Goal: Information Seeking & Learning: Learn about a topic

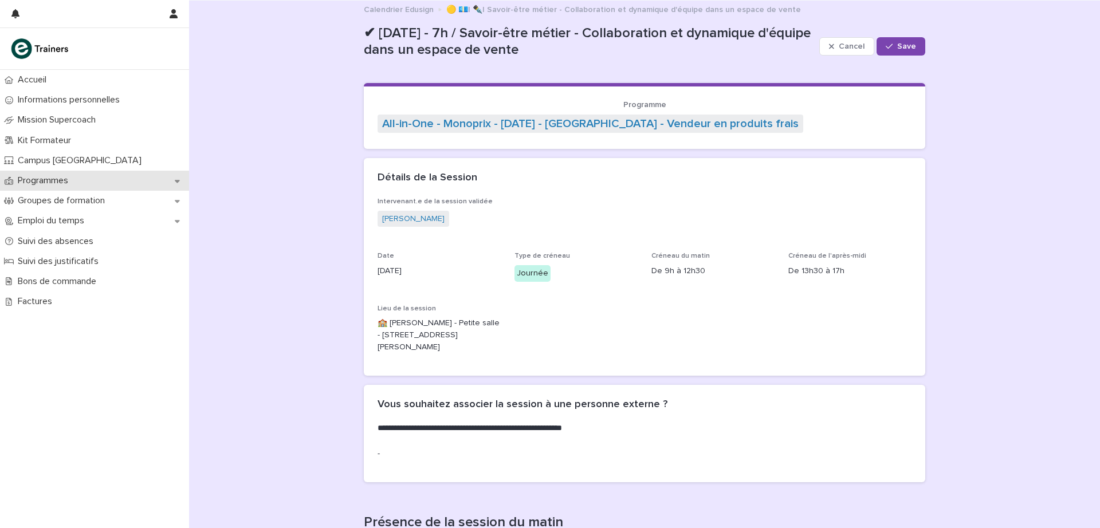
click at [54, 178] on p "Programmes" at bounding box center [45, 180] width 64 height 11
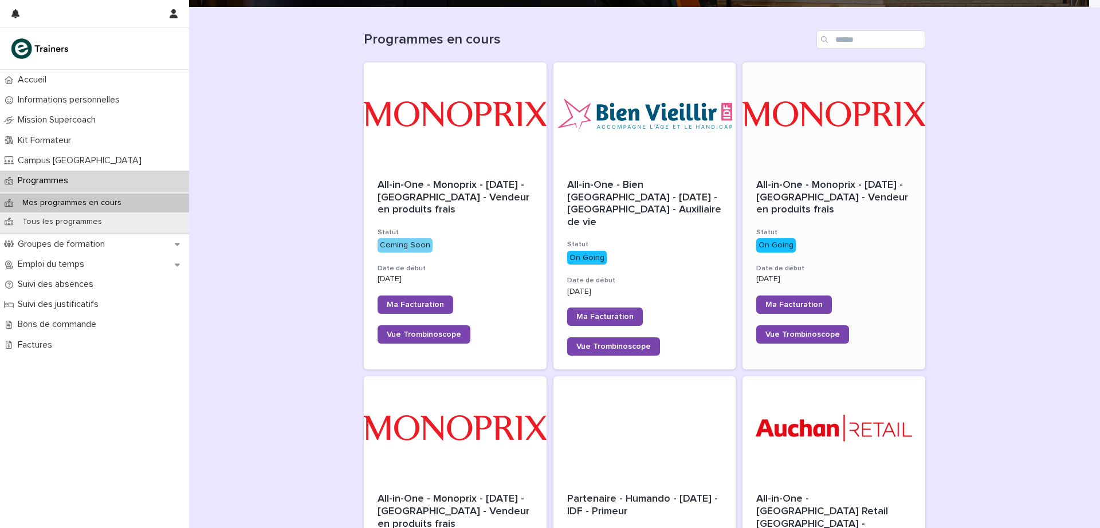
scroll to position [48, 0]
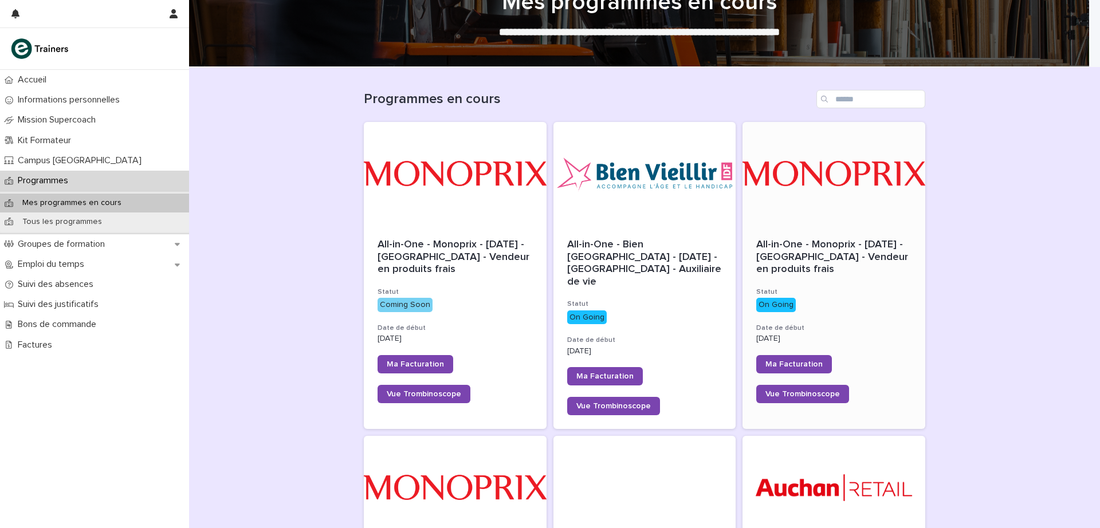
click at [844, 203] on div at bounding box center [834, 173] width 183 height 103
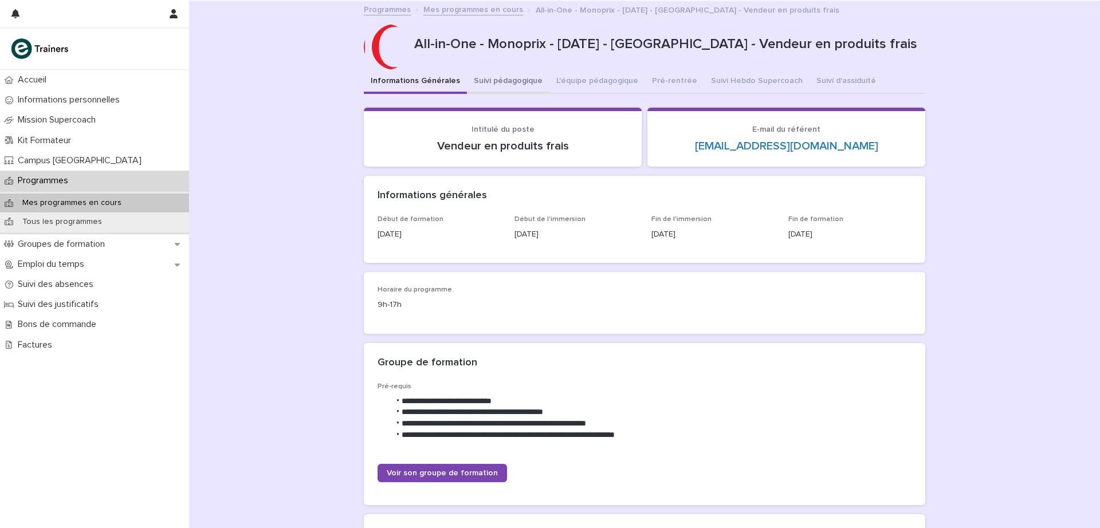
click at [515, 80] on button "Suivi pédagogique" at bounding box center [508, 82] width 83 height 24
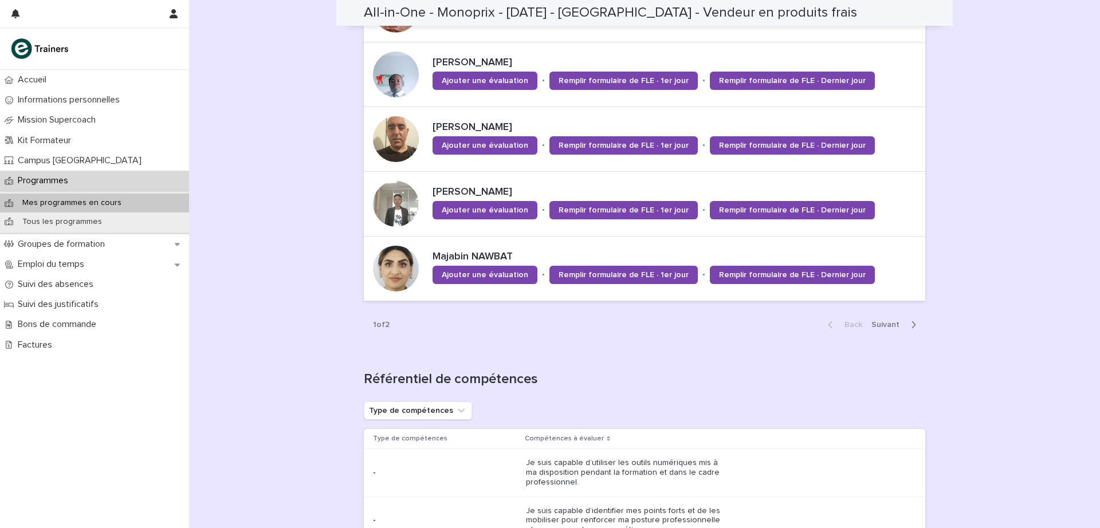
scroll to position [877, 0]
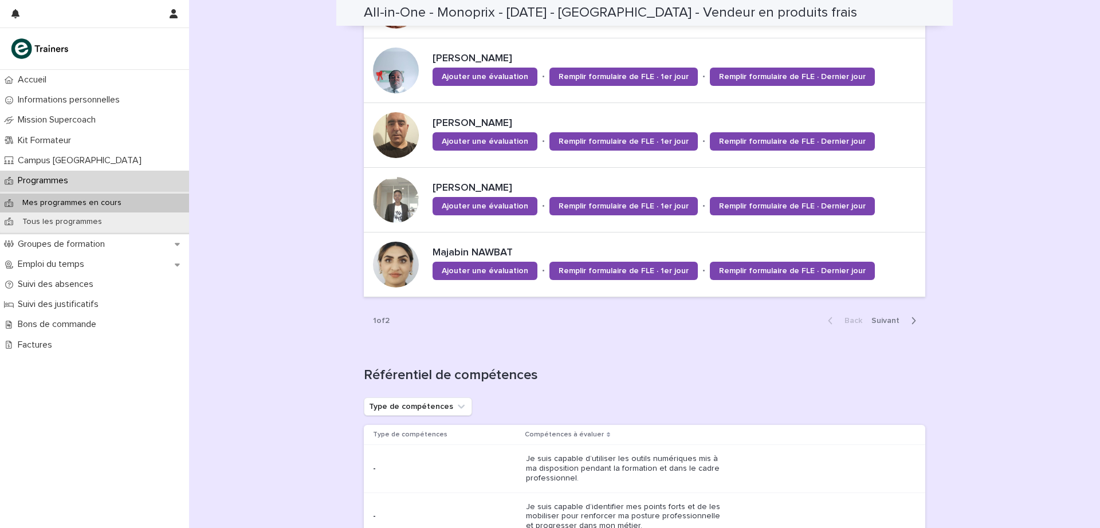
click at [884, 323] on span "Next" at bounding box center [888, 321] width 35 height 8
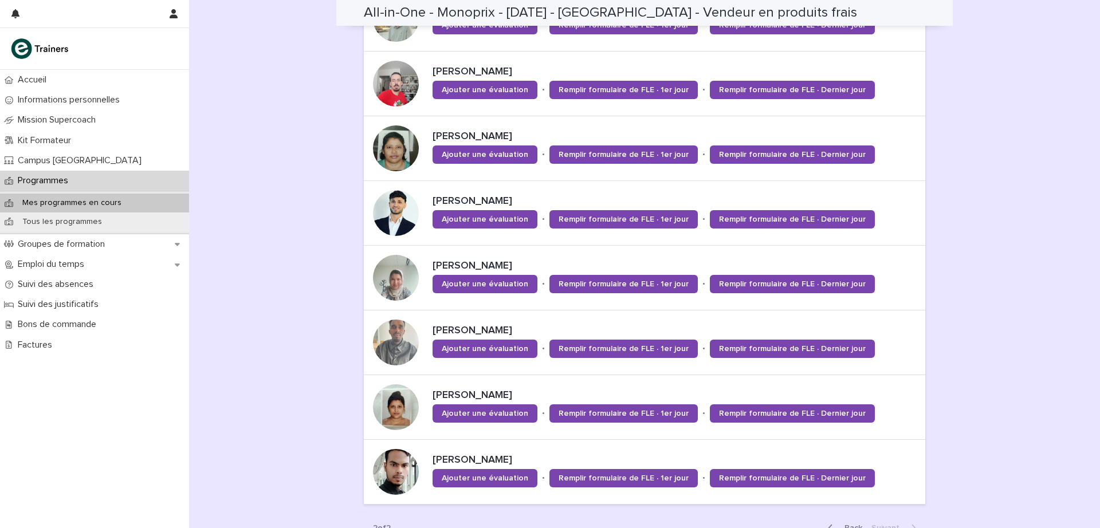
scroll to position [562, 0]
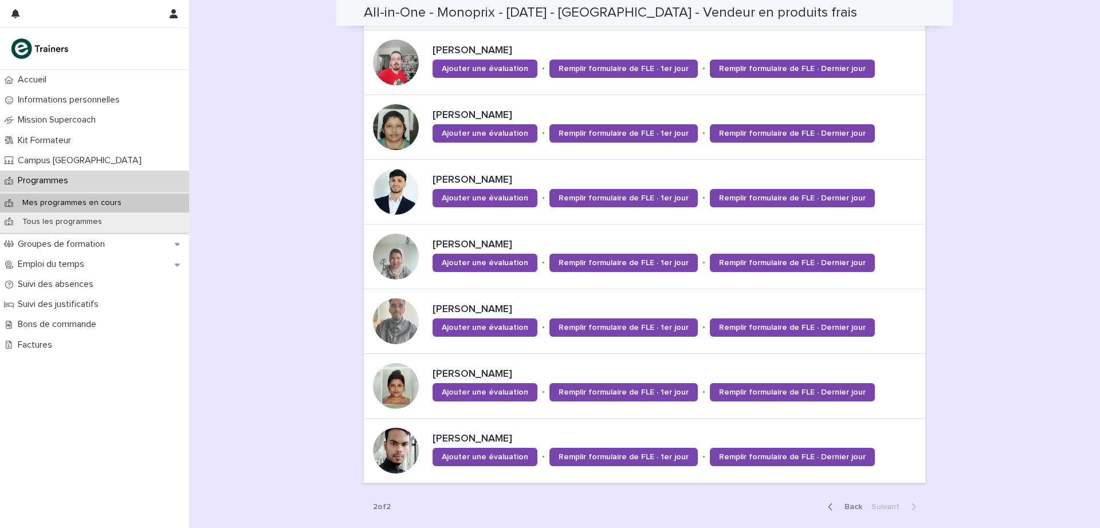
click at [845, 505] on span "Back" at bounding box center [850, 507] width 25 height 8
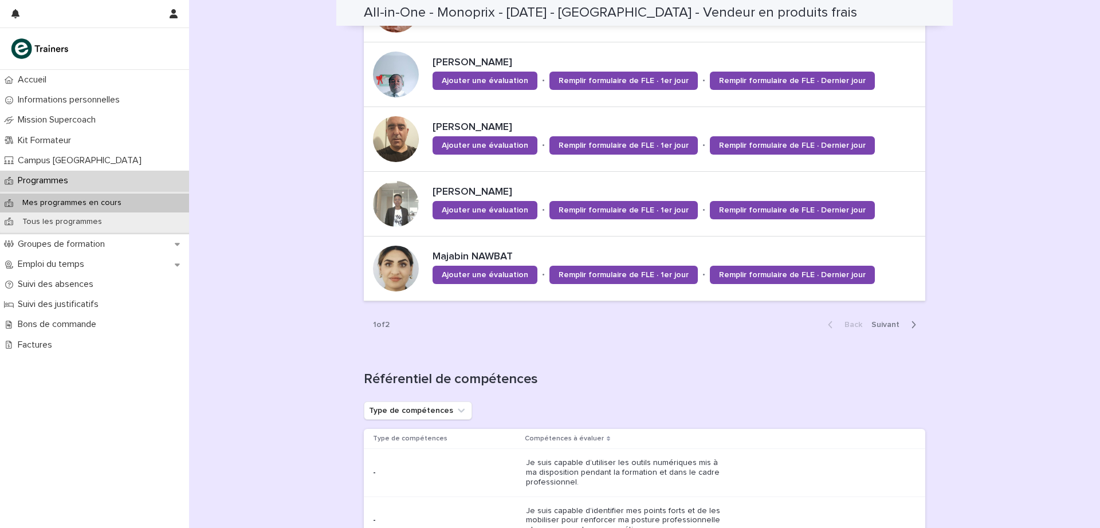
scroll to position [910, 0]
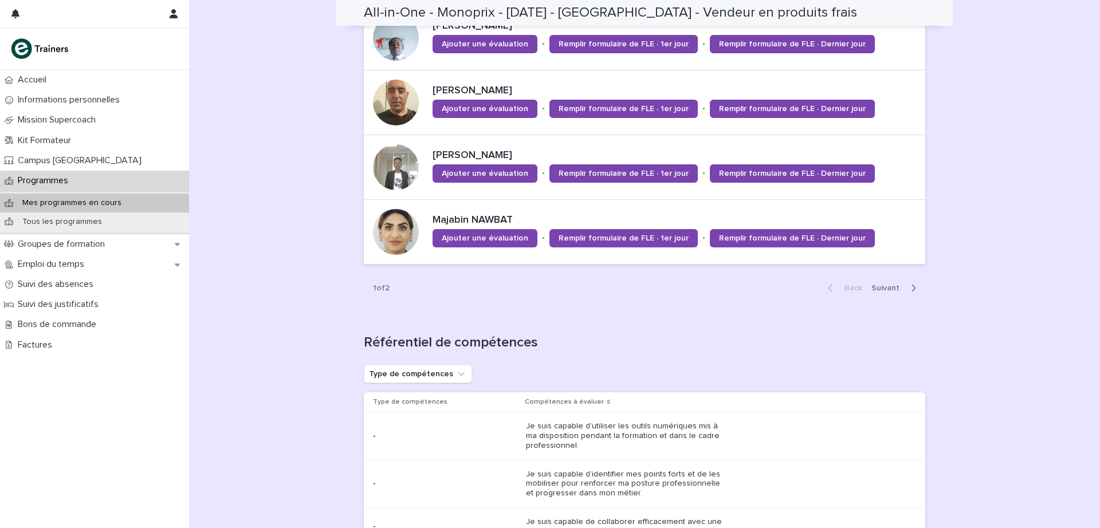
click at [888, 283] on div "Back Next" at bounding box center [872, 288] width 107 height 29
click at [878, 288] on span "Next" at bounding box center [888, 288] width 35 height 8
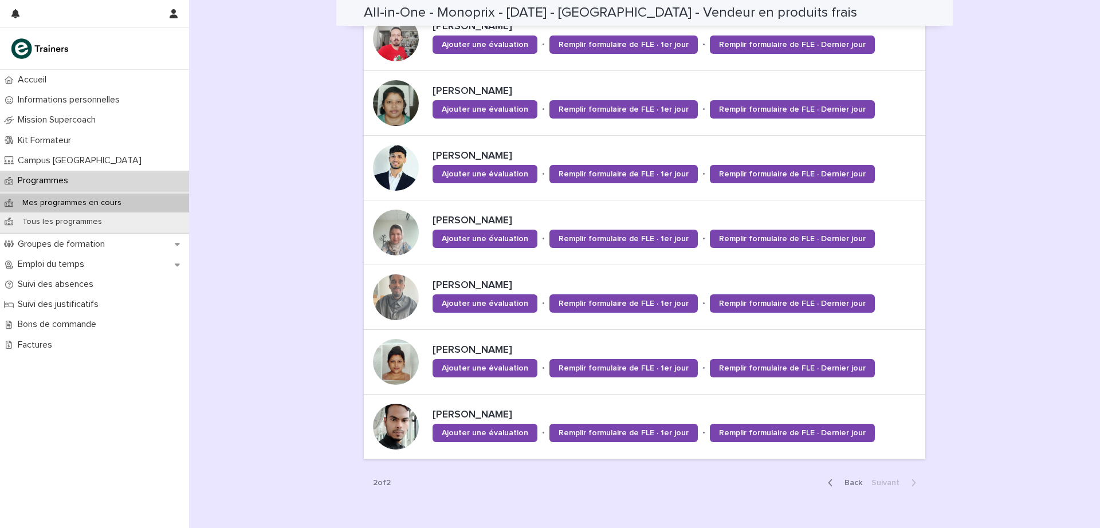
scroll to position [582, 0]
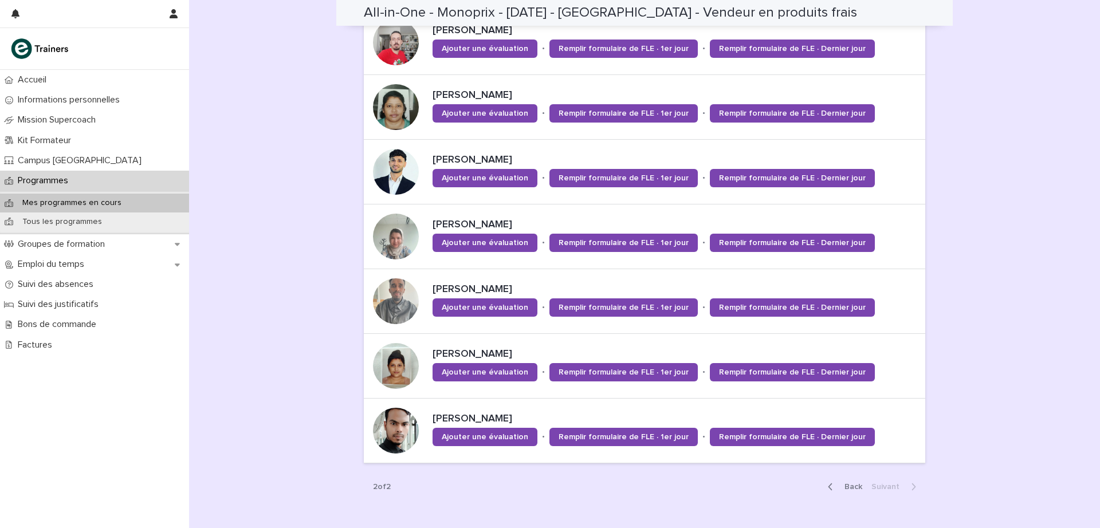
click at [846, 480] on div "Back Next" at bounding box center [872, 487] width 107 height 29
click at [846, 485] on span "Back" at bounding box center [850, 487] width 25 height 8
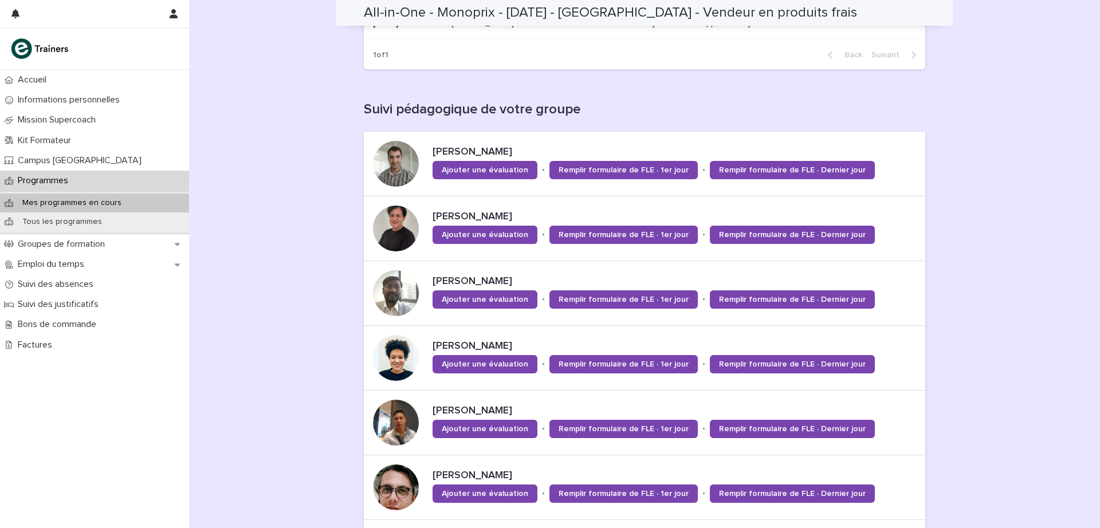
scroll to position [393, 0]
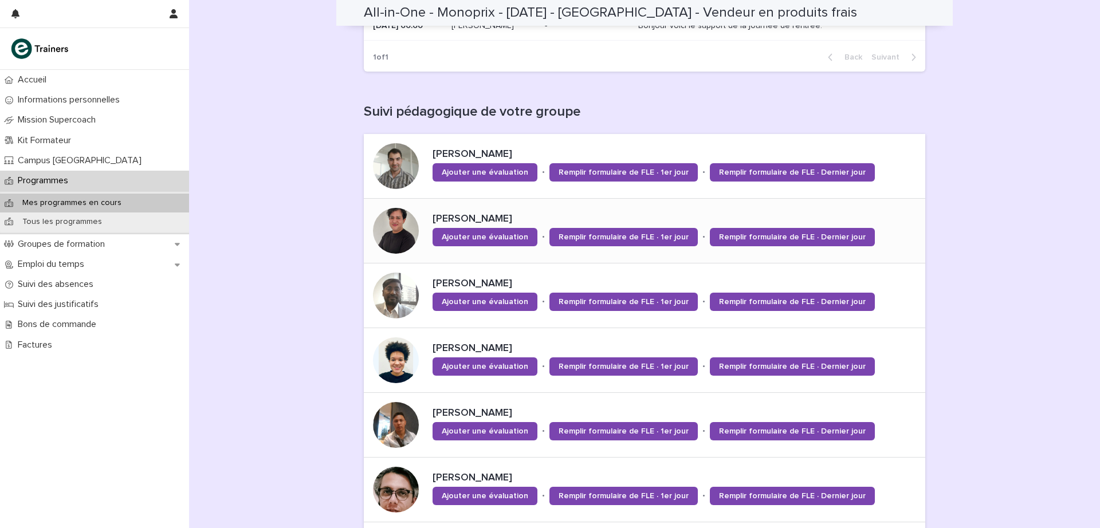
click at [496, 216] on p "[PERSON_NAME]" at bounding box center [677, 219] width 488 height 13
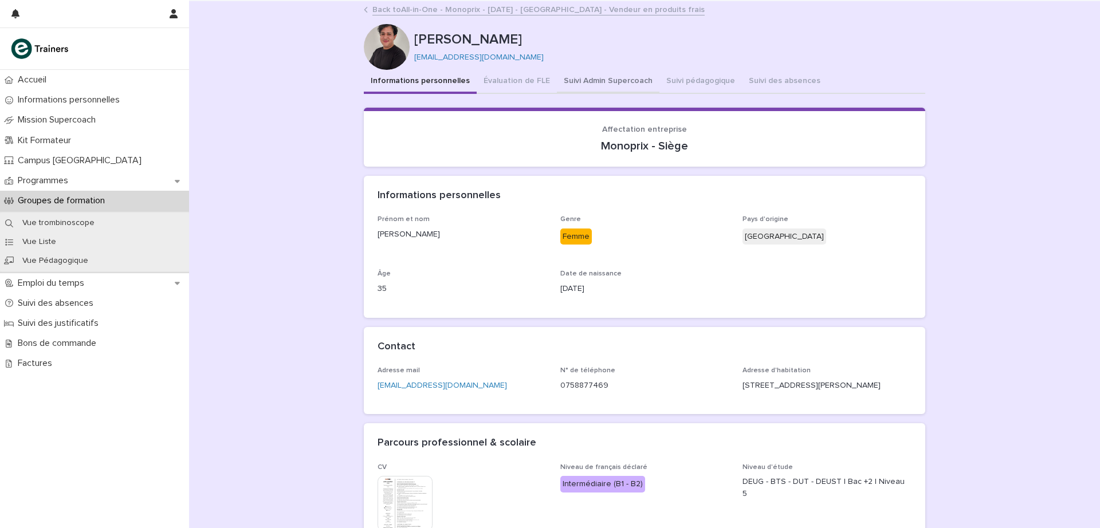
click at [588, 73] on button "Suivi Admin Supercoach" at bounding box center [608, 82] width 103 height 24
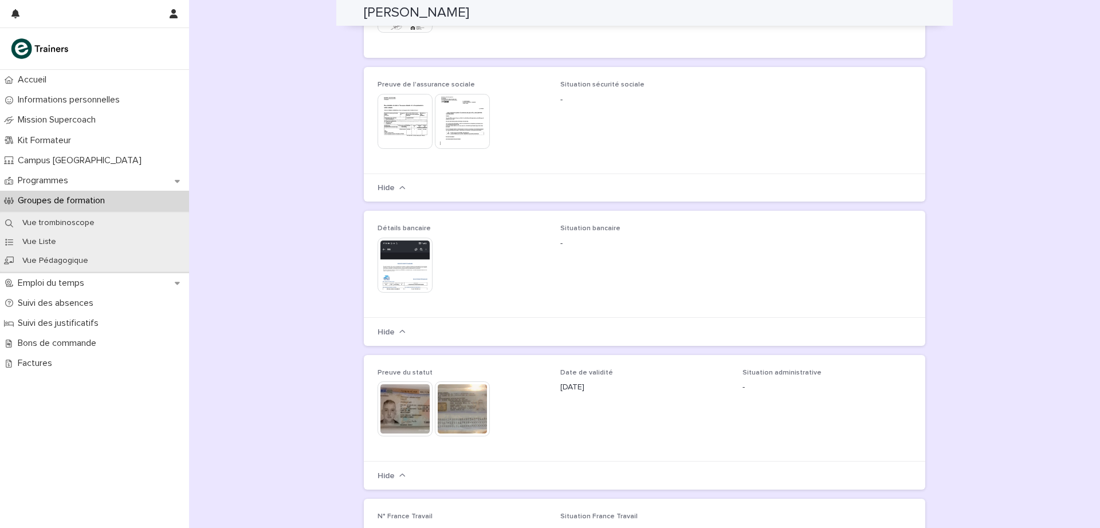
scroll to position [803, 0]
click at [386, 403] on img at bounding box center [405, 410] width 55 height 55
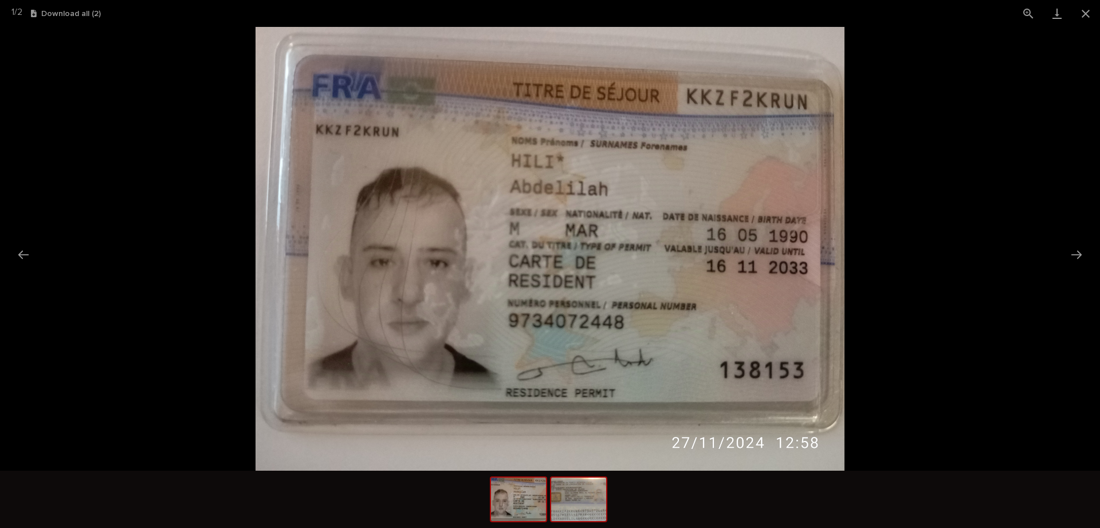
click at [577, 507] on img at bounding box center [578, 500] width 55 height 44
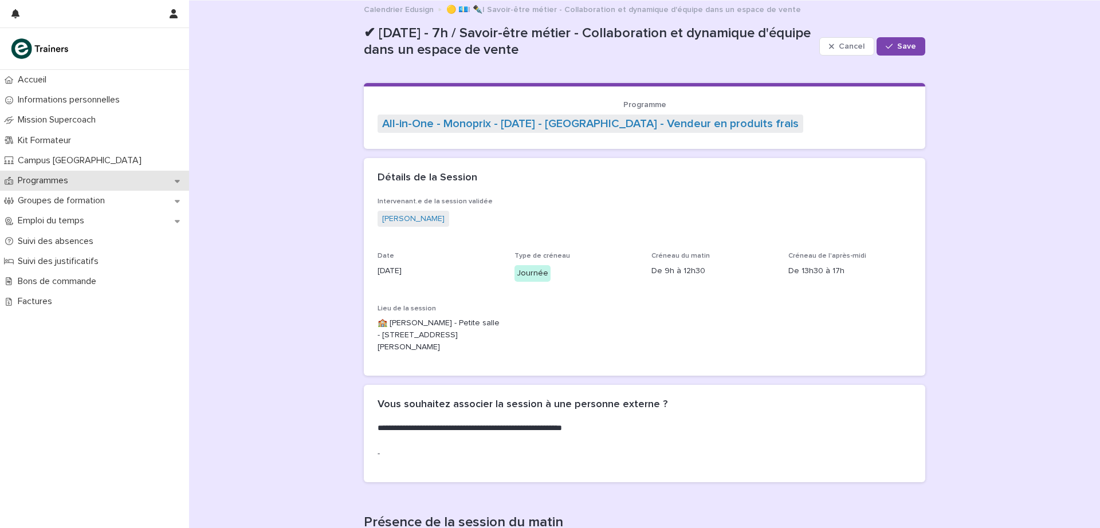
click at [73, 184] on p "Programmes" at bounding box center [45, 180] width 64 height 11
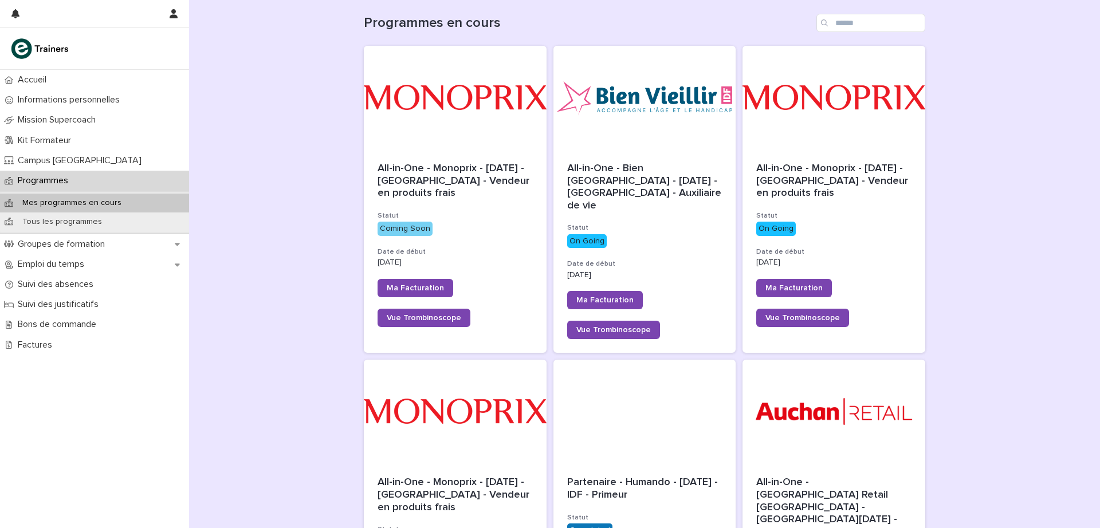
scroll to position [127, 0]
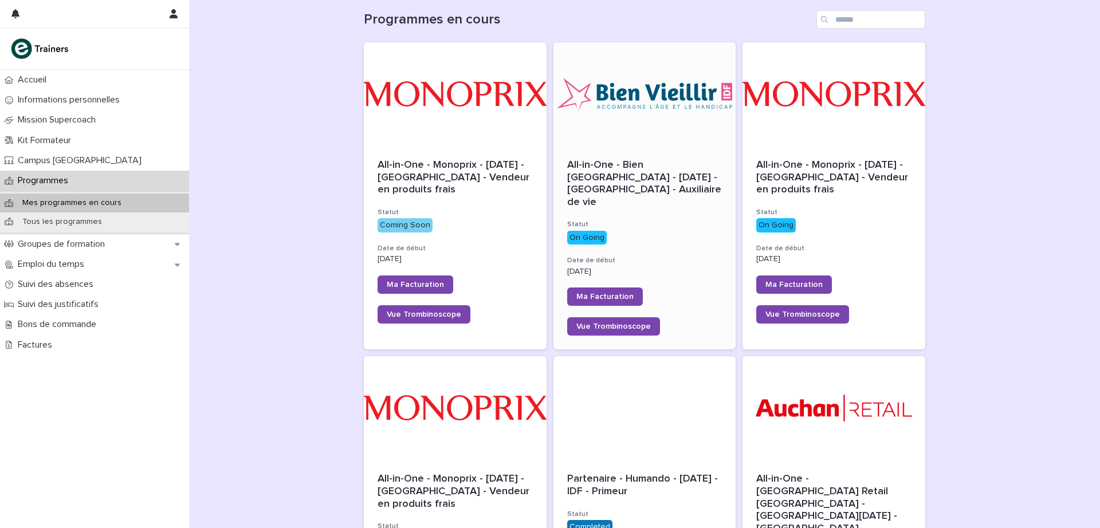
click at [655, 229] on div "On Going" at bounding box center [644, 237] width 155 height 17
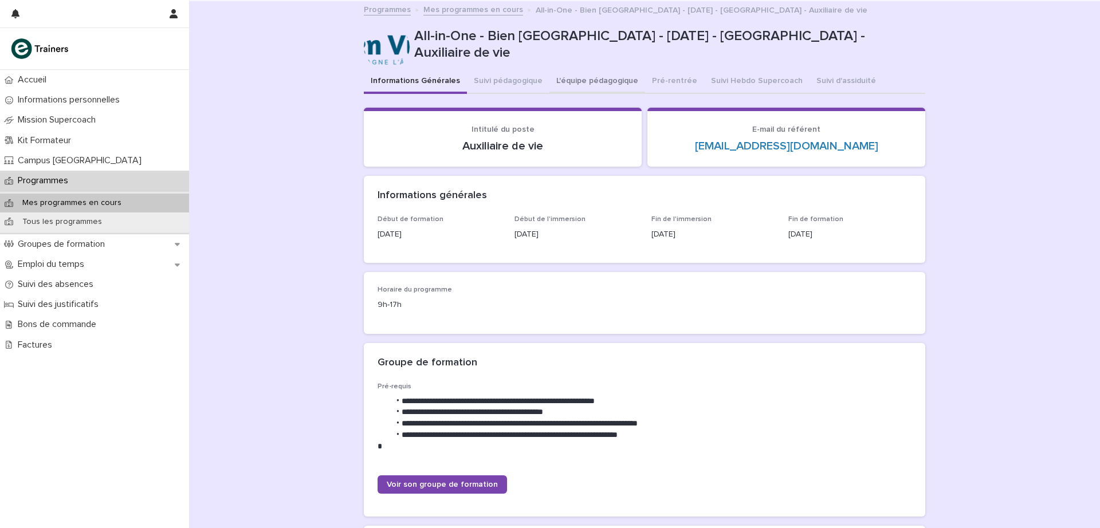
click at [574, 78] on button "L'équipe pédagogique" at bounding box center [597, 82] width 96 height 24
